Goal: Check status

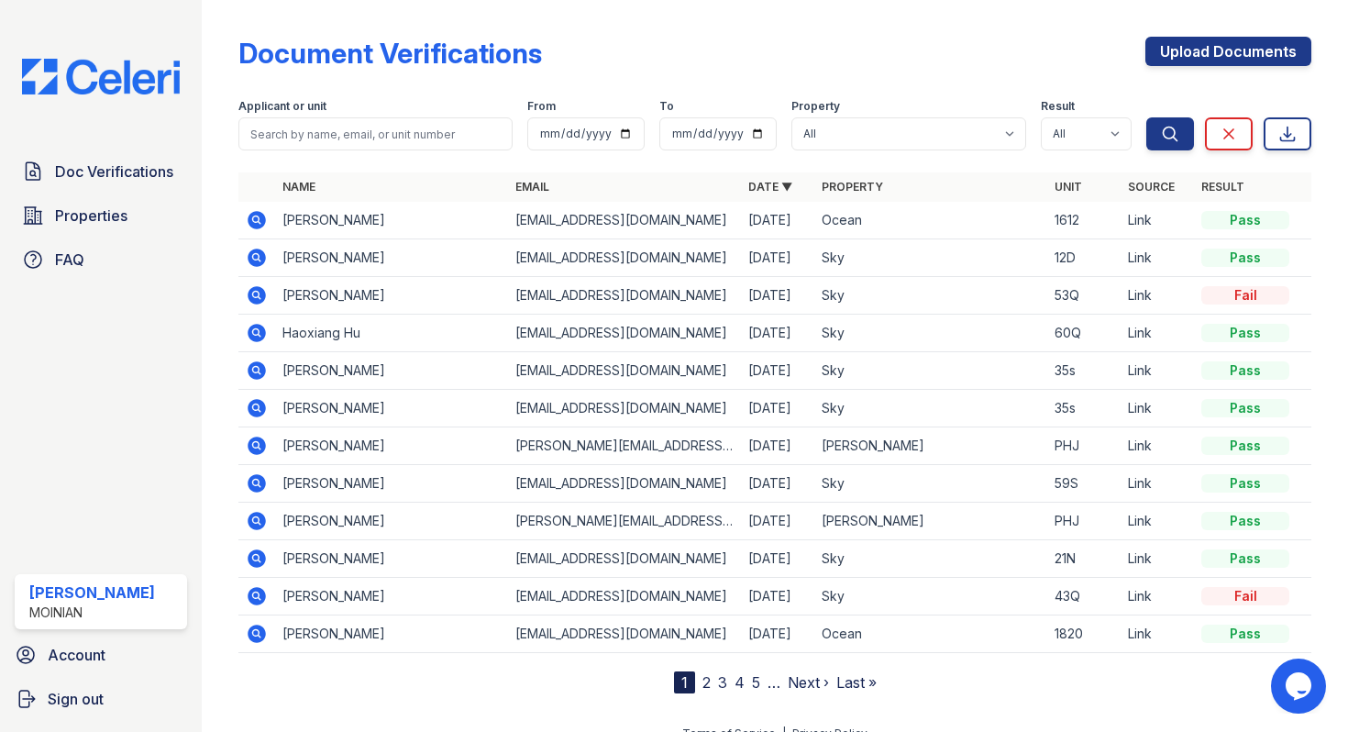
click at [702, 684] on link "2" at bounding box center [706, 682] width 8 height 18
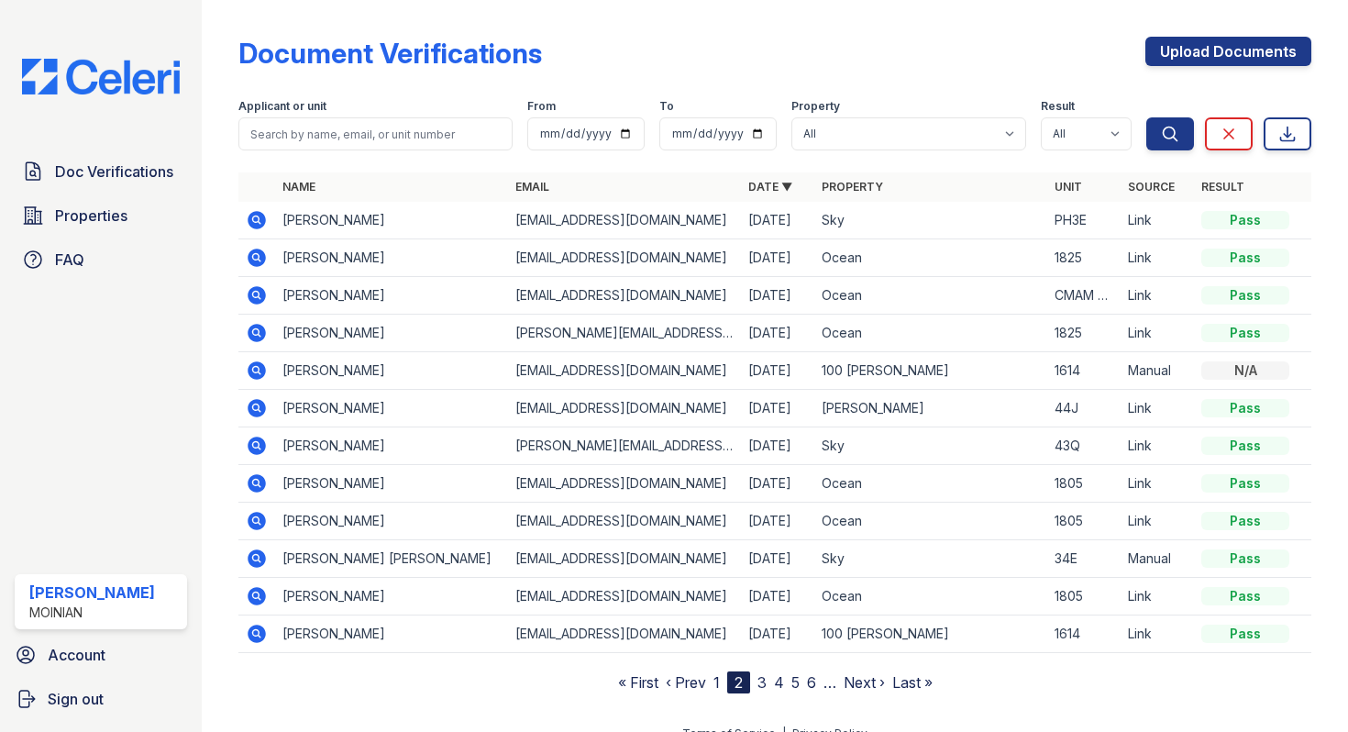
click at [713, 682] on nav "« First ‹ Prev 1 2 3 4 5 6 … Next › Last »" at bounding box center [775, 682] width 315 height 22
click at [721, 685] on nav "« First ‹ Prev 1 2 3 4 5 6 … Next › Last »" at bounding box center [775, 682] width 315 height 22
click at [718, 684] on link "1" at bounding box center [716, 682] width 6 height 18
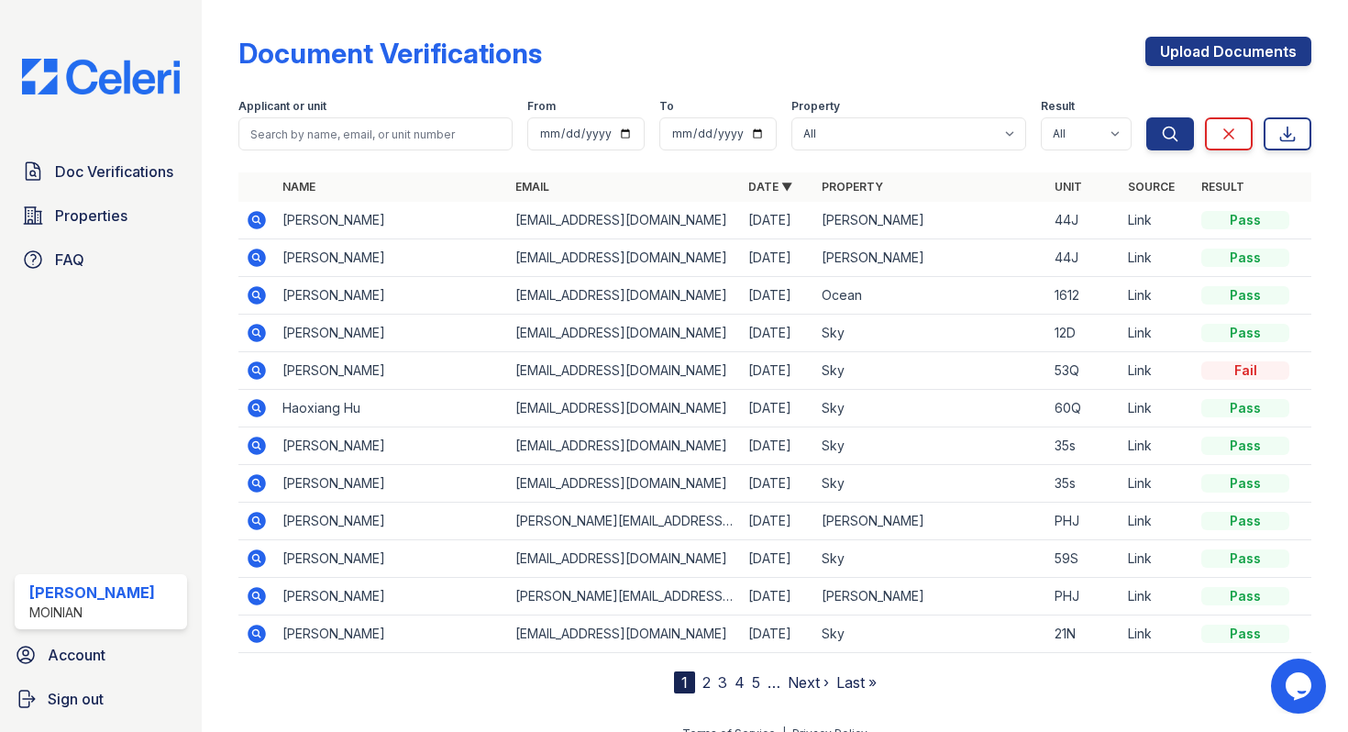
click at [252, 219] on icon at bounding box center [257, 220] width 22 height 22
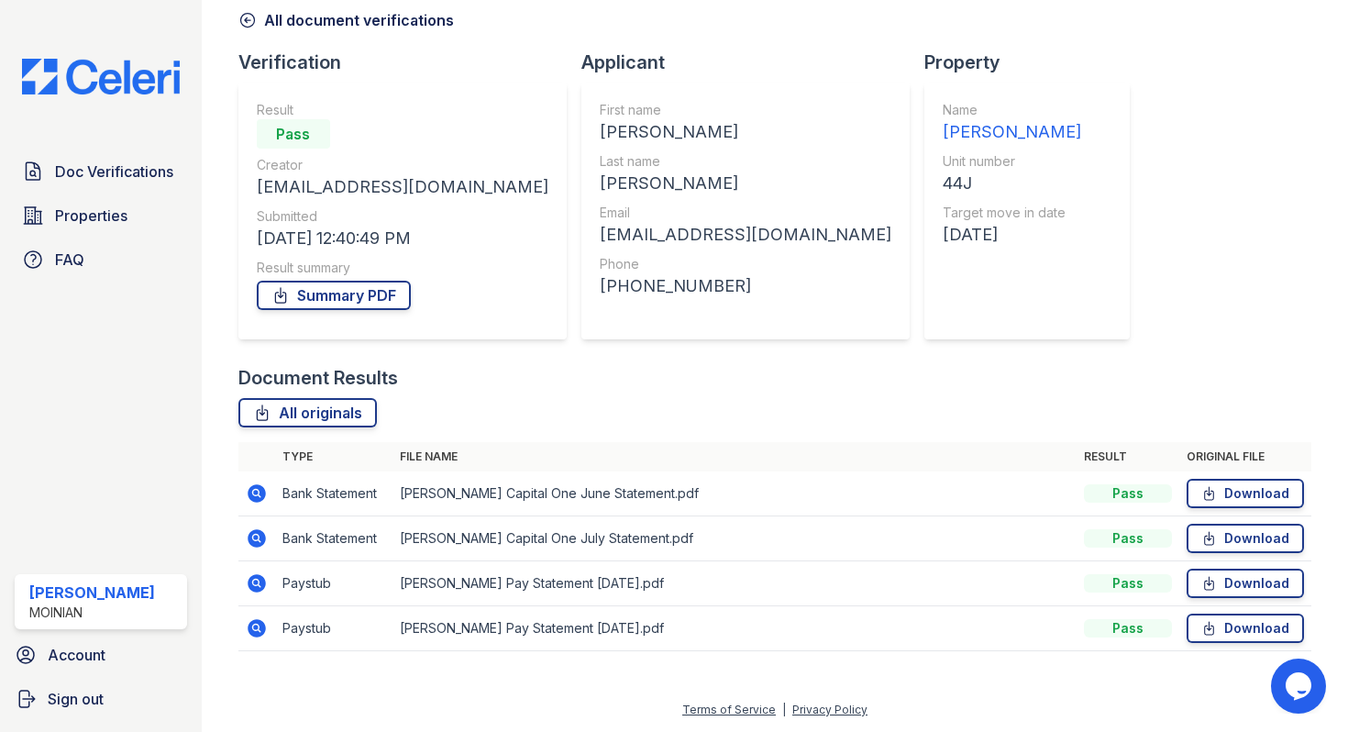
click at [259, 579] on icon at bounding box center [257, 583] width 18 height 18
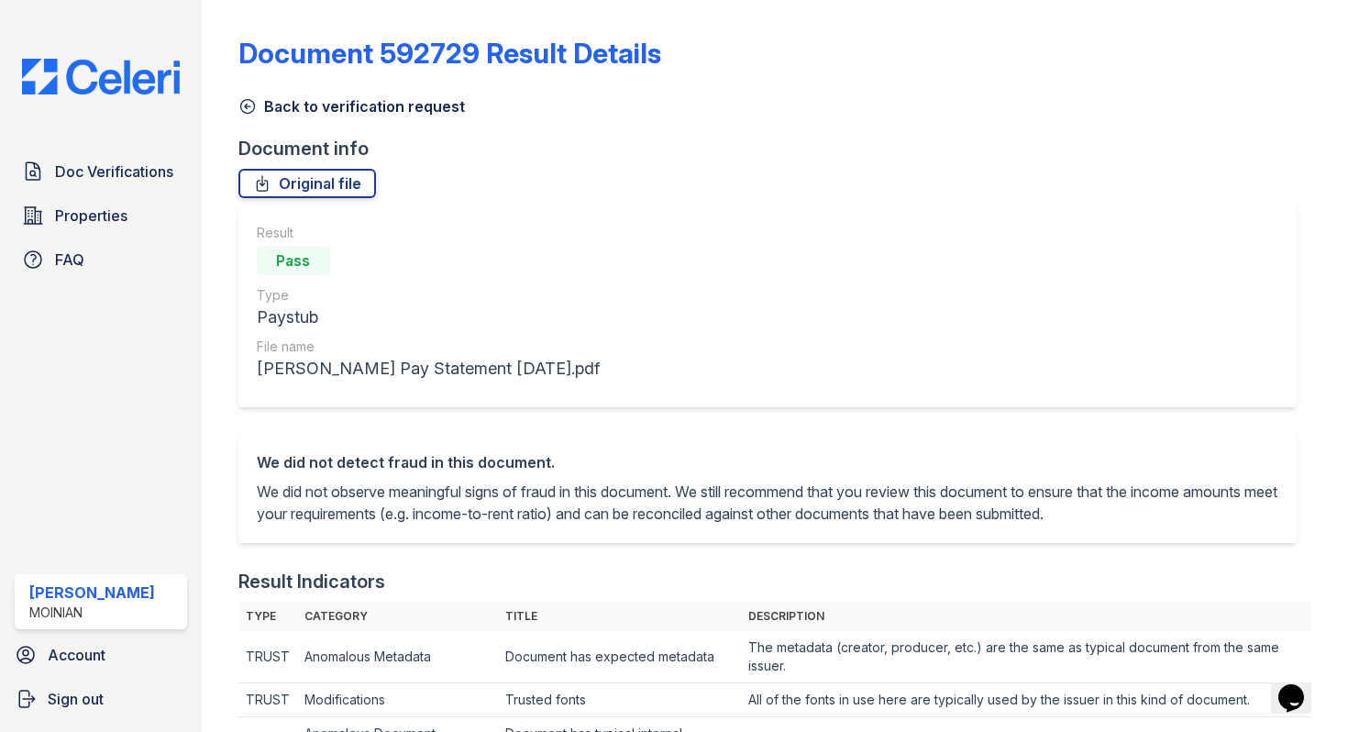
scroll to position [735, 0]
